Goal: Browse casually: Explore the website without a specific task or goal

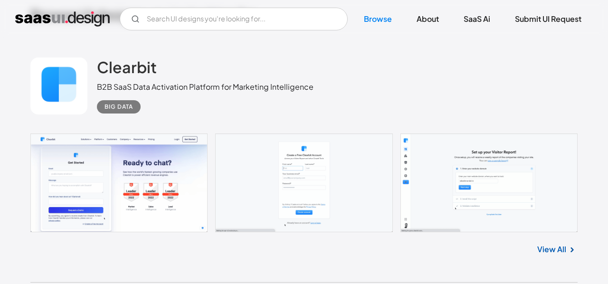
scroll to position [245, 0]
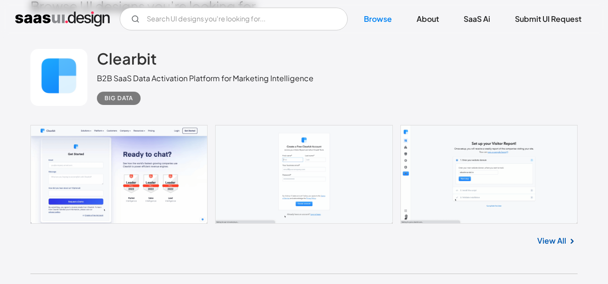
click at [559, 249] on div "View All" at bounding box center [303, 239] width 547 height 31
click at [556, 241] on link "View All" at bounding box center [551, 240] width 29 height 11
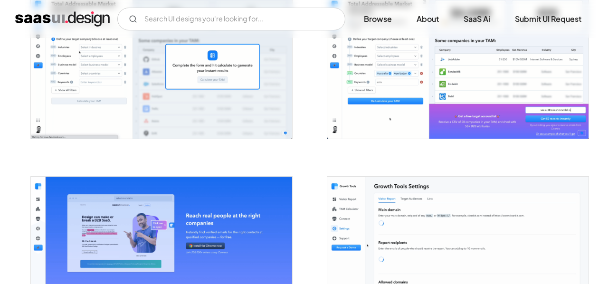
scroll to position [1218, 0]
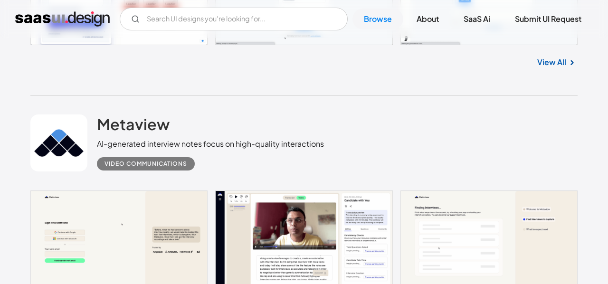
scroll to position [519, 0]
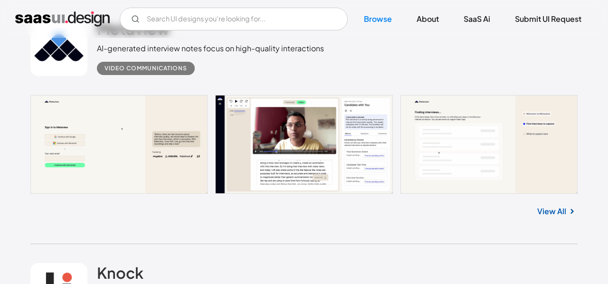
click at [171, 155] on link at bounding box center [303, 144] width 547 height 98
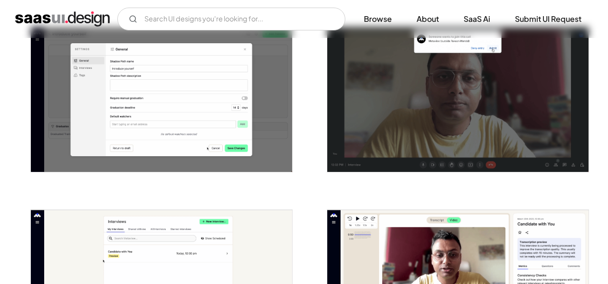
scroll to position [1680, 0]
